Goal: Task Accomplishment & Management: Manage account settings

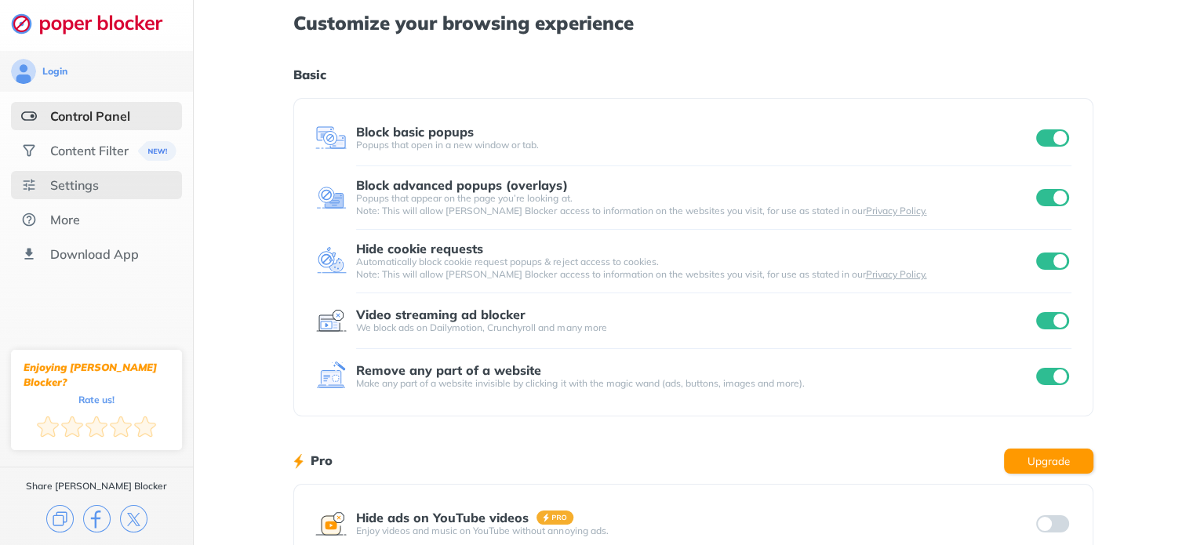
click at [97, 184] on div "Settings" at bounding box center [74, 185] width 49 height 16
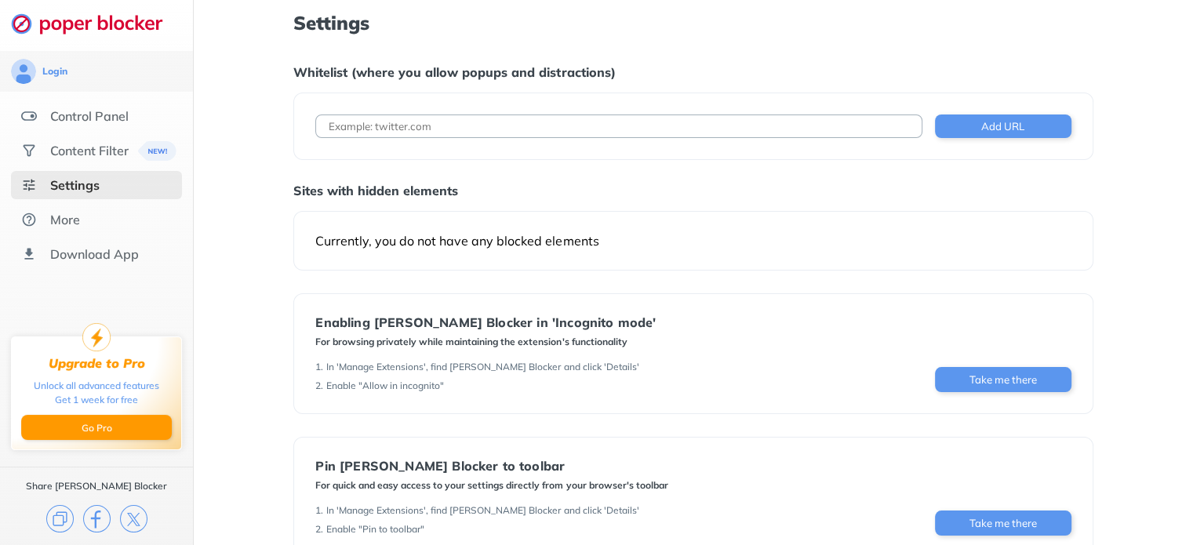
click at [537, 132] on input at bounding box center [618, 127] width 606 height 24
click at [329, 127] on input "[DOMAIN_NAME]" at bounding box center [618, 127] width 606 height 24
type input "[DOMAIN_NAME]"
click at [1010, 131] on button "Add URL" at bounding box center [1003, 127] width 136 height 24
